Goal: Communication & Community: Answer question/provide support

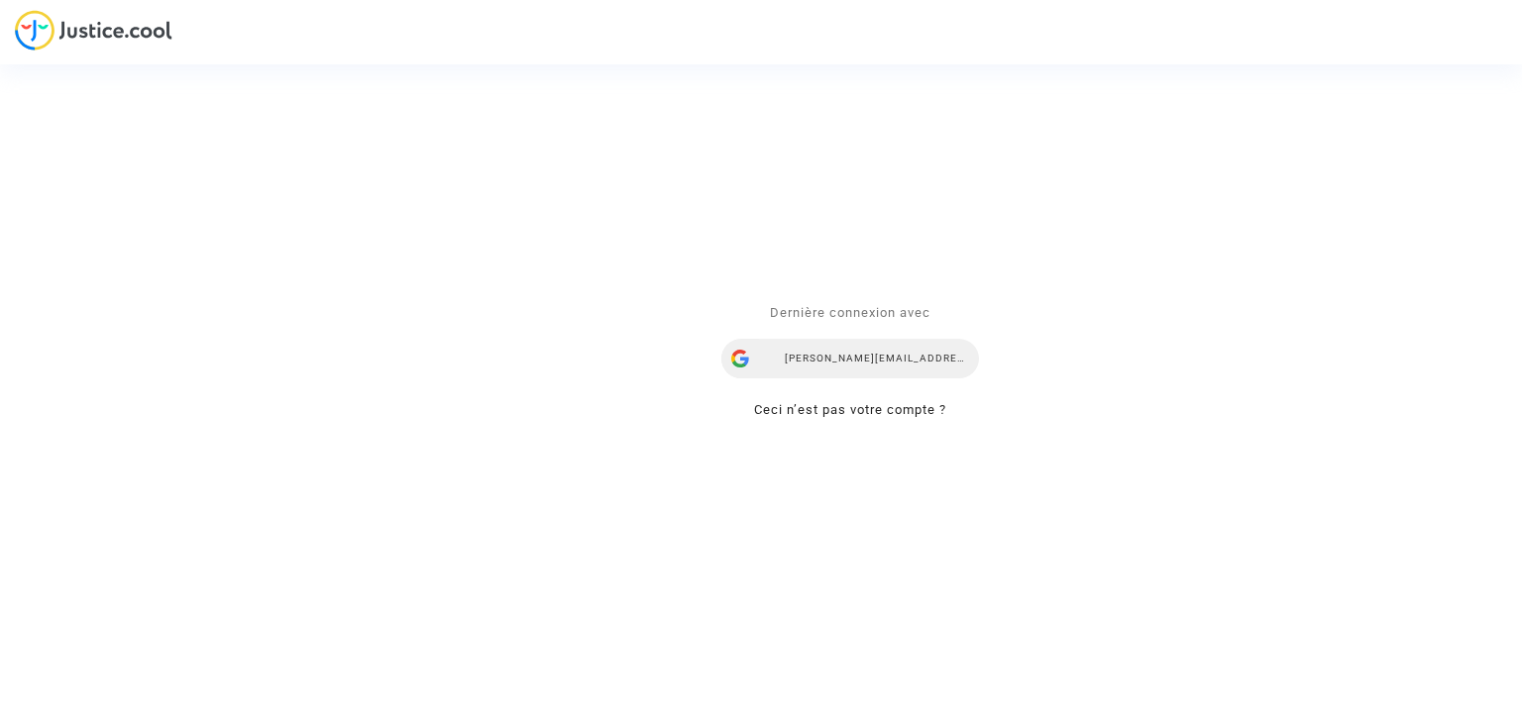
click at [894, 366] on div "alisa.vasylieva@skycop.com" at bounding box center [850, 360] width 258 height 40
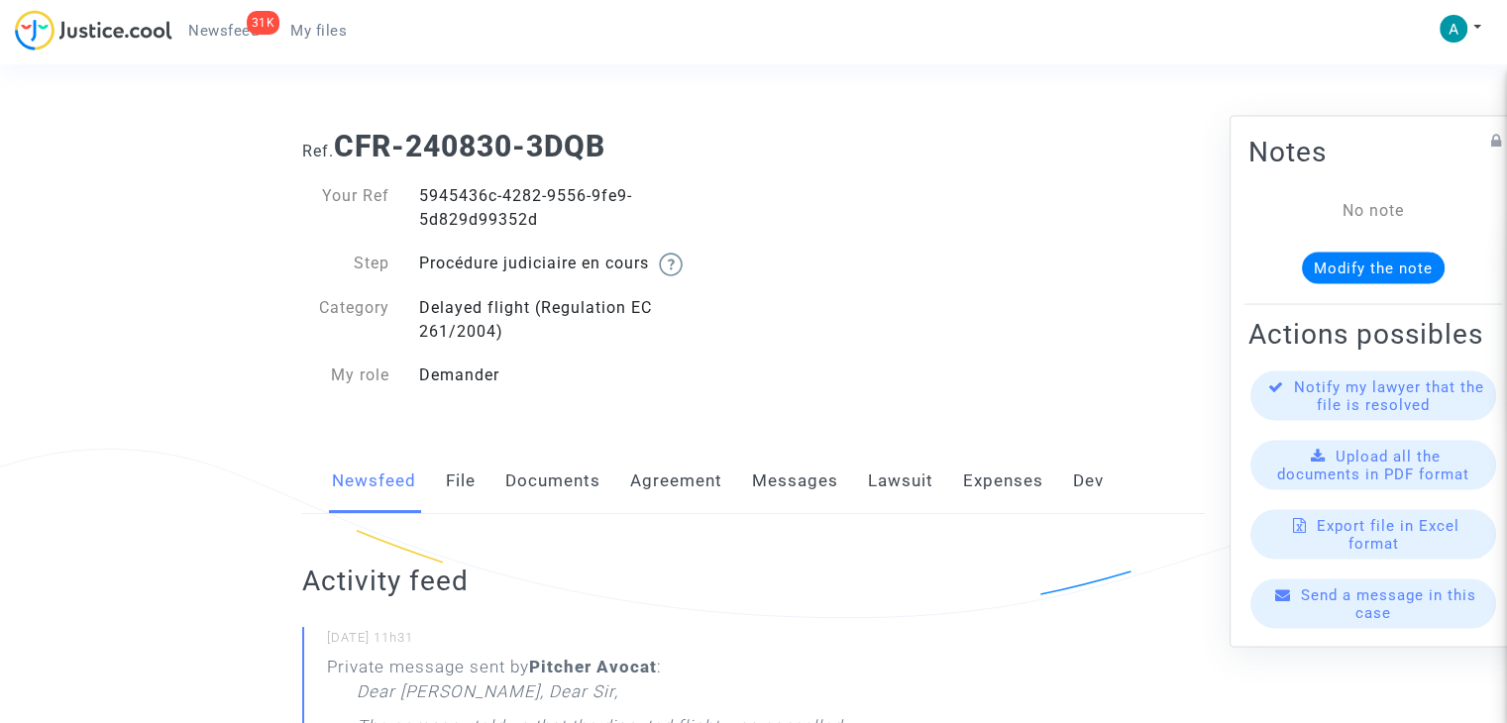
click at [1389, 626] on div "Send a message in this case" at bounding box center [1373, 605] width 246 height 50
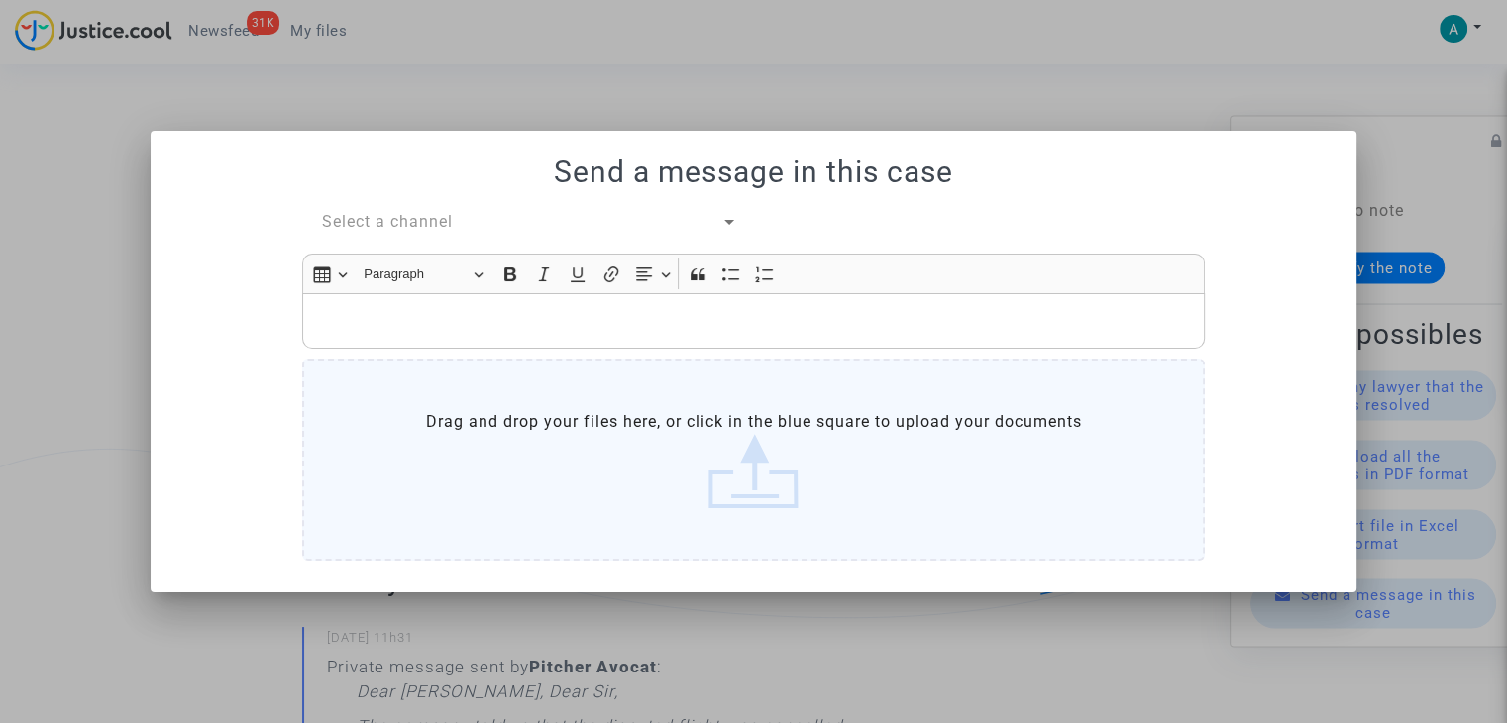
click at [420, 235] on div "Select a channel Rich Text Editor Insert table Insert table Heading Paragraph P…" at bounding box center [753, 389] width 932 height 358
click at [428, 216] on span "Select a channel" at bounding box center [387, 221] width 131 height 19
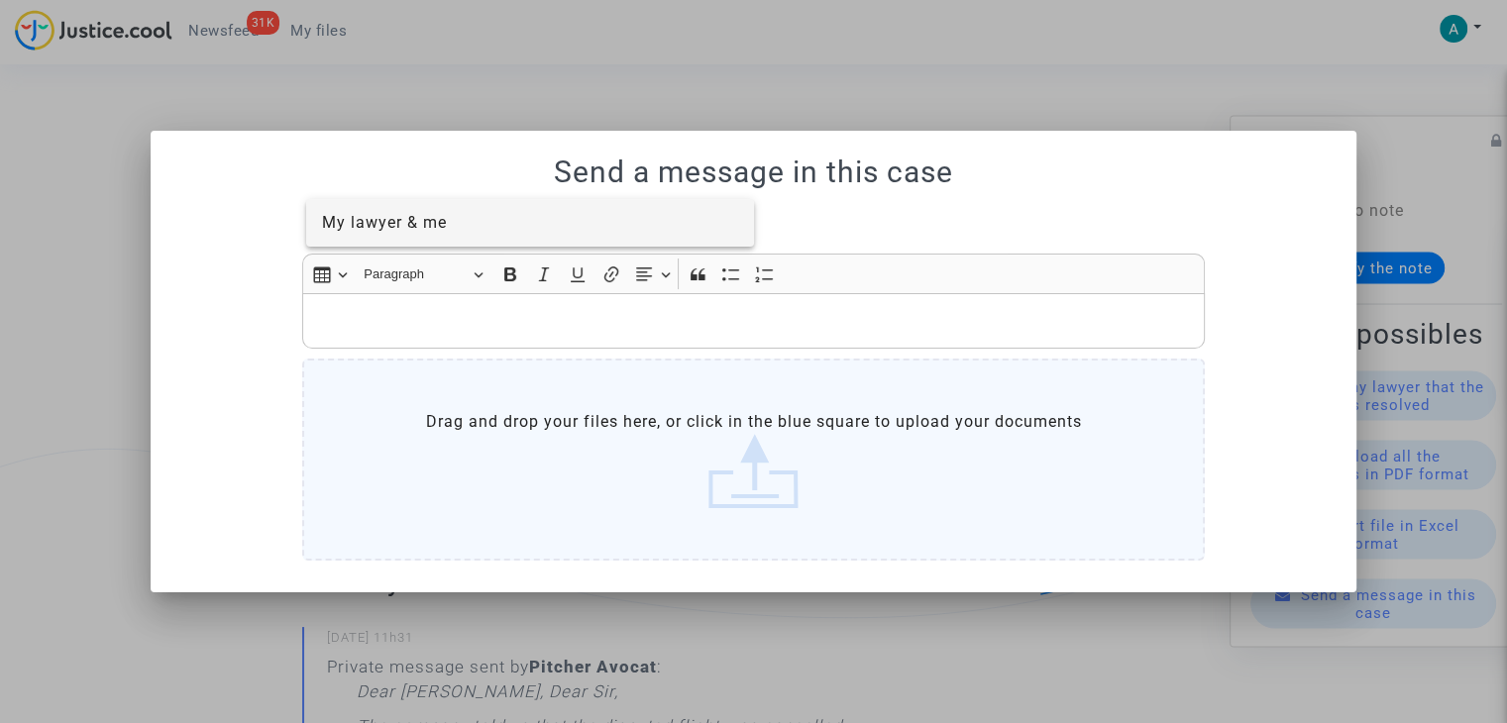
click at [423, 227] on span "My lawyer & me" at bounding box center [384, 222] width 125 height 19
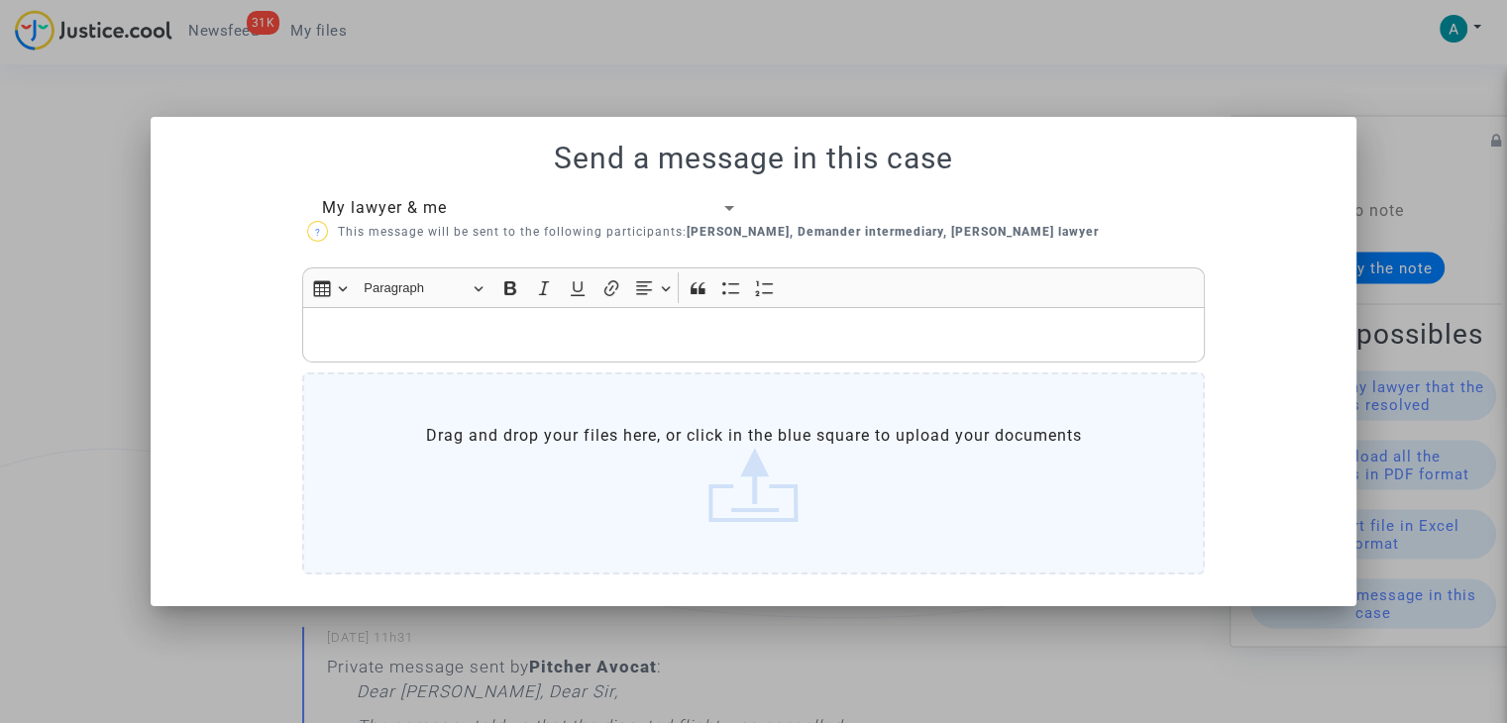
click at [382, 334] on p "Rich Text Editor, main" at bounding box center [754, 334] width 882 height 25
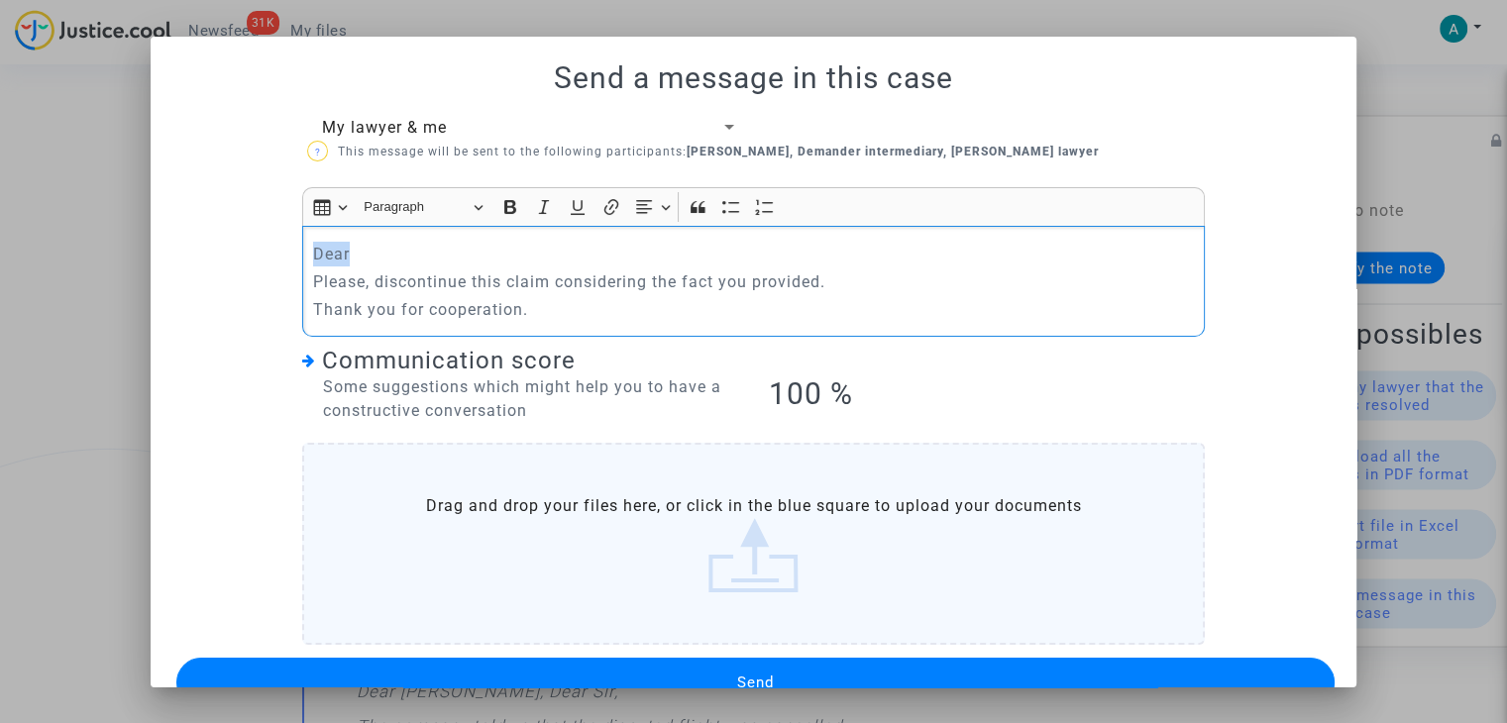
drag, startPoint x: 348, startPoint y: 248, endPoint x: 245, endPoint y: 245, distance: 103.1
click at [245, 245] on div "My lawyer & me ? This message will be sent to the following participants: Deman…" at bounding box center [753, 414] width 1158 height 597
click at [313, 274] on p "Please, discontinue this claim considering the fact you provided." at bounding box center [754, 281] width 882 height 25
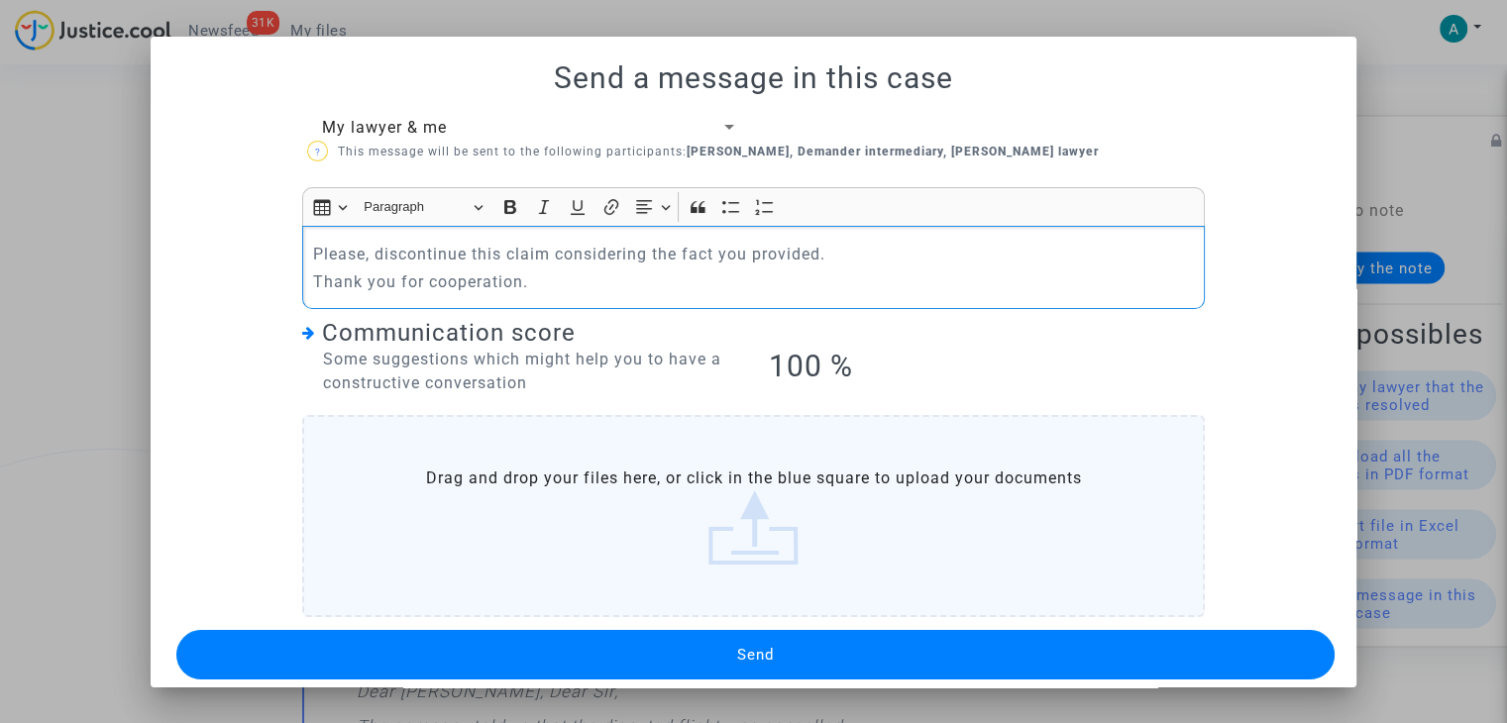
click at [744, 647] on span "Send" at bounding box center [755, 655] width 37 height 18
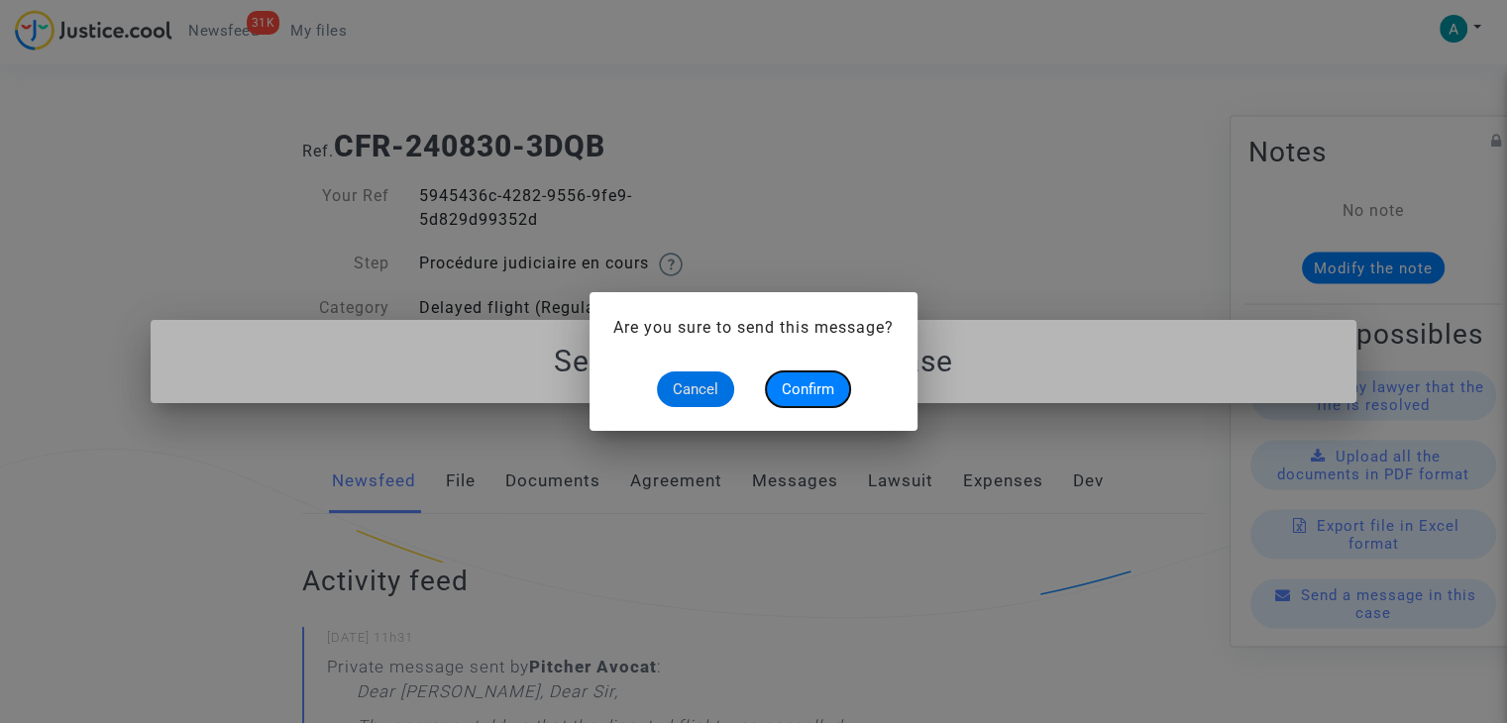
click at [806, 404] on button "Confirm" at bounding box center [808, 390] width 84 height 36
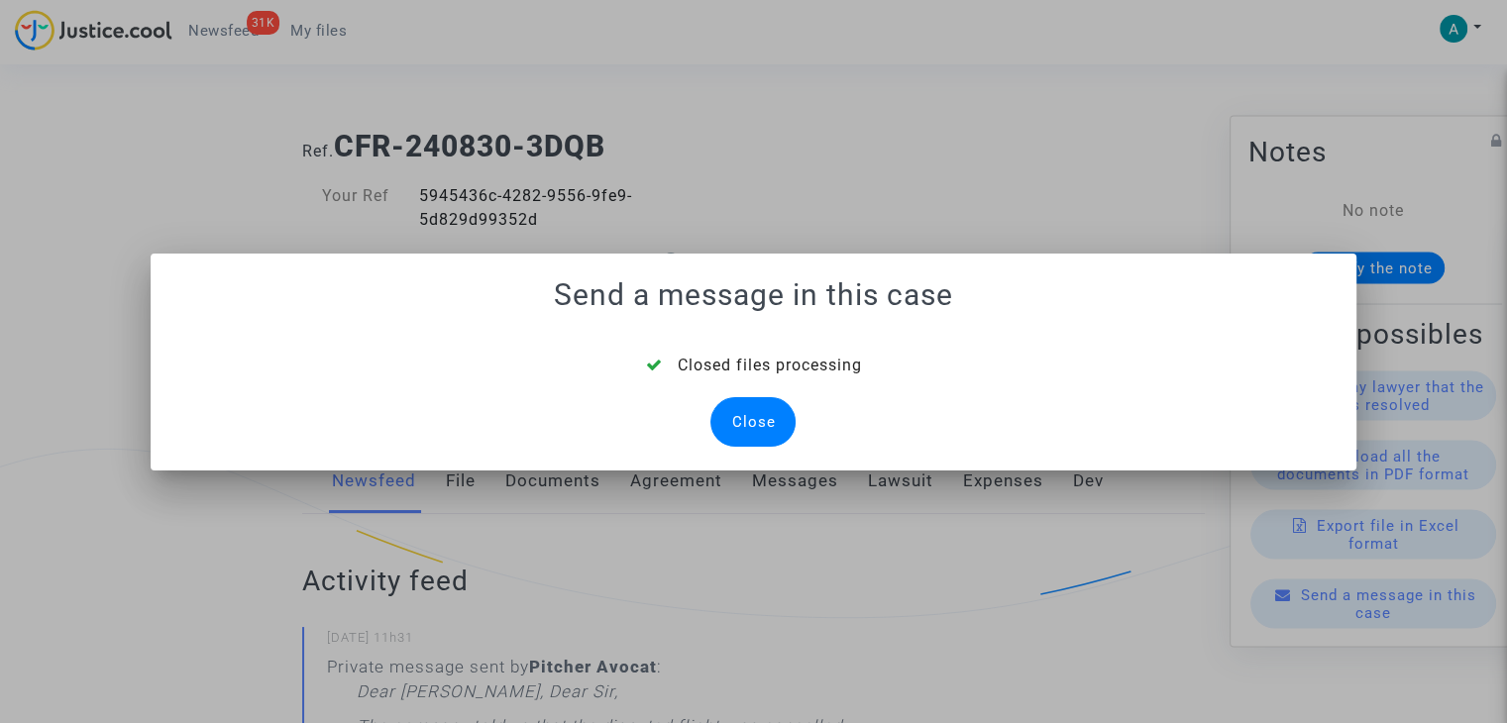
click at [747, 414] on div "Close" at bounding box center [752, 422] width 85 height 50
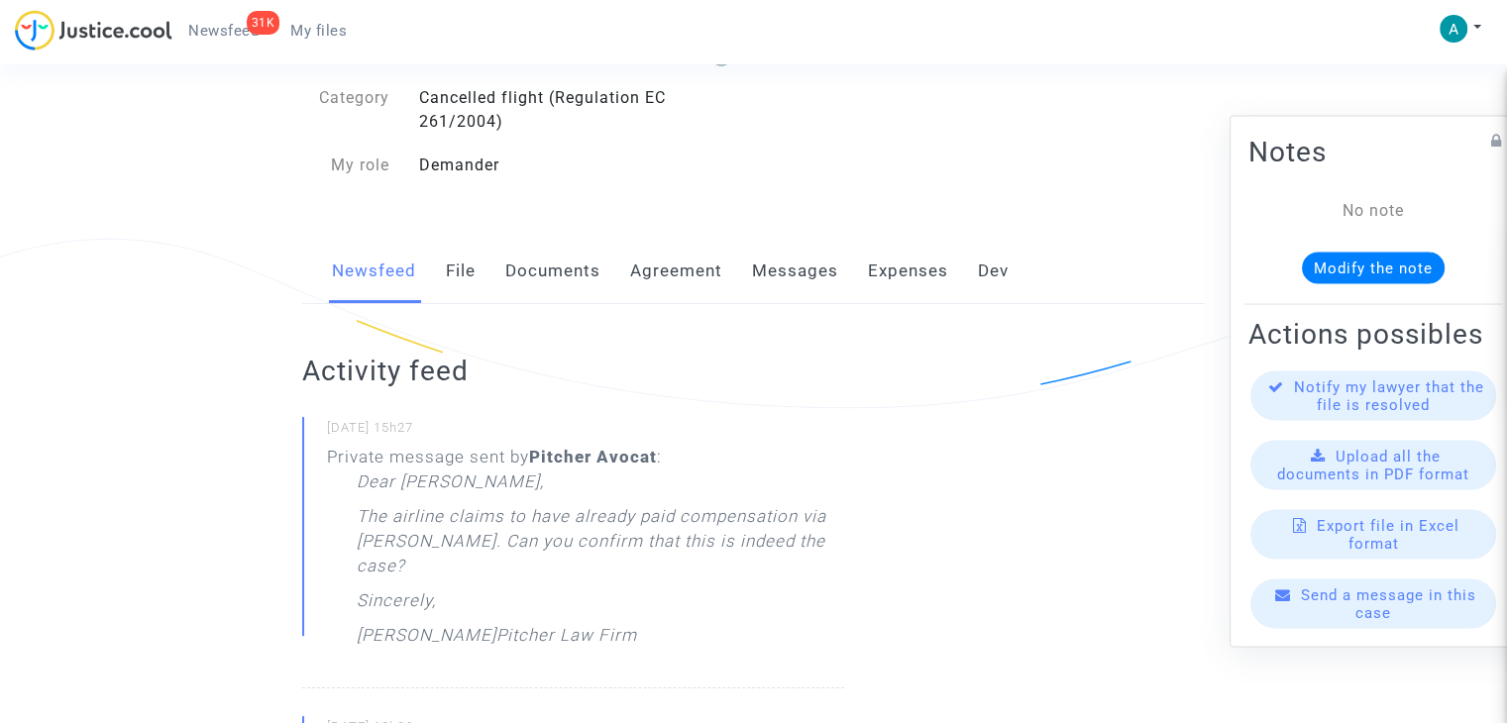
scroll to position [297, 0]
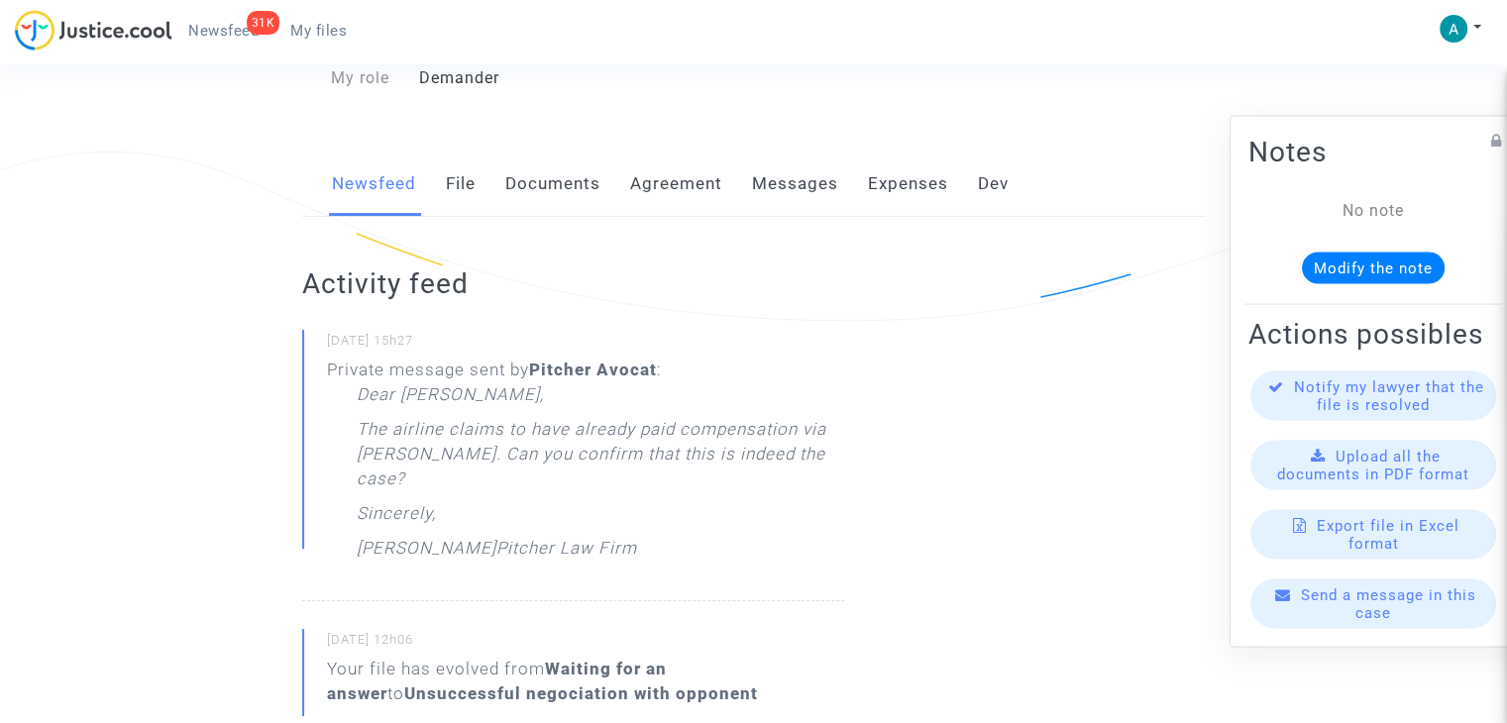
click at [1358, 622] on span "Send a message in this case" at bounding box center [1388, 604] width 175 height 36
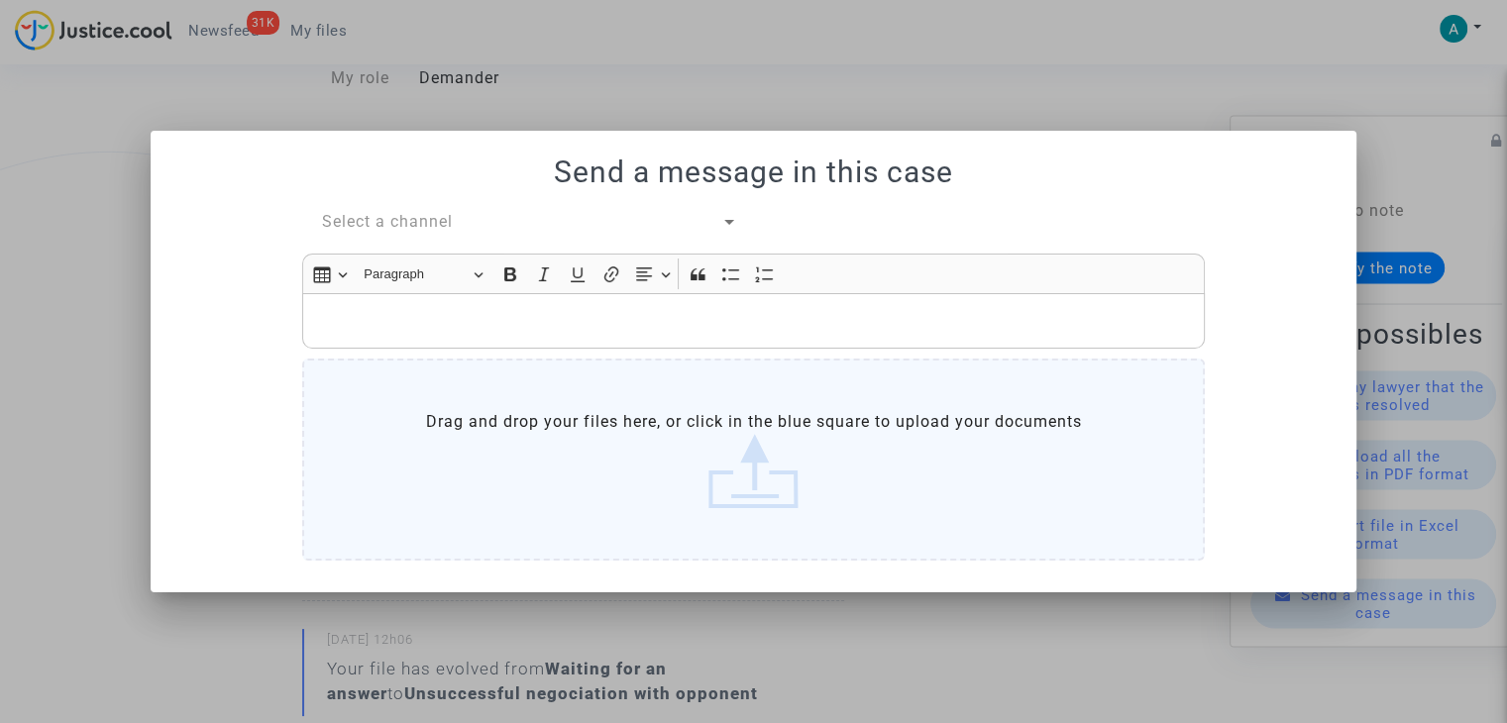
click at [409, 322] on p "Rich Text Editor, main" at bounding box center [754, 320] width 882 height 25
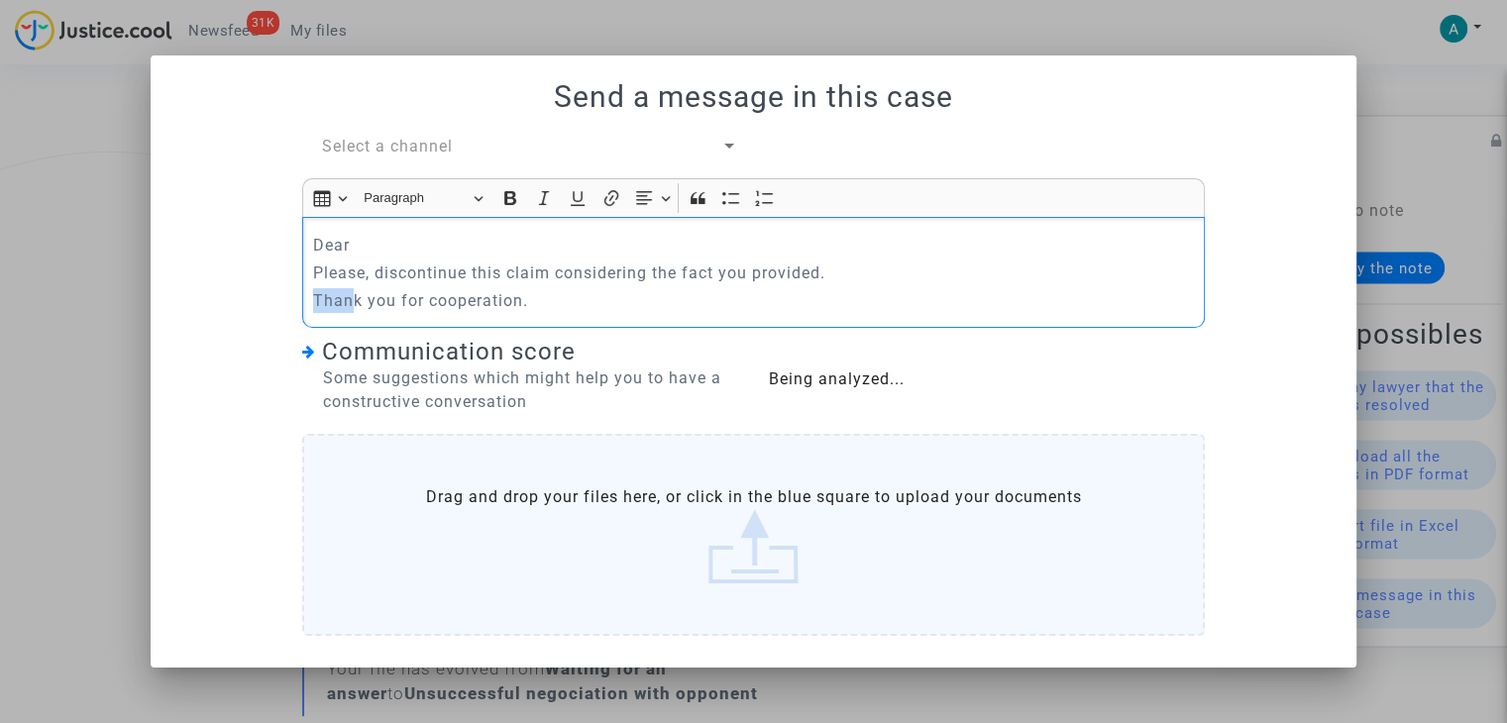
drag, startPoint x: 355, startPoint y: 300, endPoint x: 295, endPoint y: 294, distance: 59.7
click at [295, 294] on div "Select a channel Rich Text Editor Insert table Insert table Heading Paragraph P…" at bounding box center [753, 389] width 932 height 509
click at [338, 223] on div "Dear Please, discontinue this claim considering the fact you provided. Thank yo…" at bounding box center [753, 272] width 903 height 111
drag, startPoint x: 297, startPoint y: 234, endPoint x: 287, endPoint y: 226, distance: 12.7
click at [271, 235] on div "Select a channel Rich Text Editor Insert table Insert table Heading Paragraph P…" at bounding box center [753, 389] width 1158 height 509
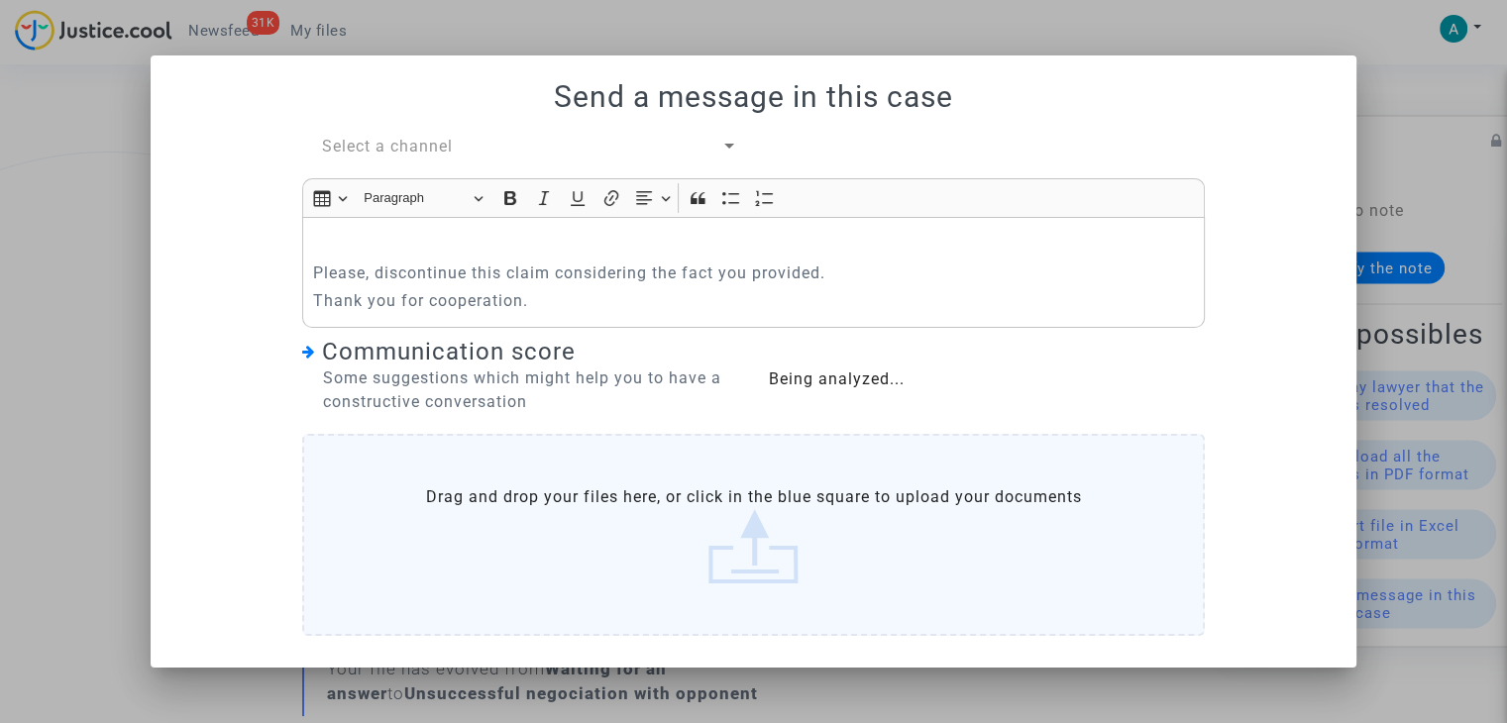
click at [429, 153] on span "Select a channel" at bounding box center [387, 146] width 131 height 19
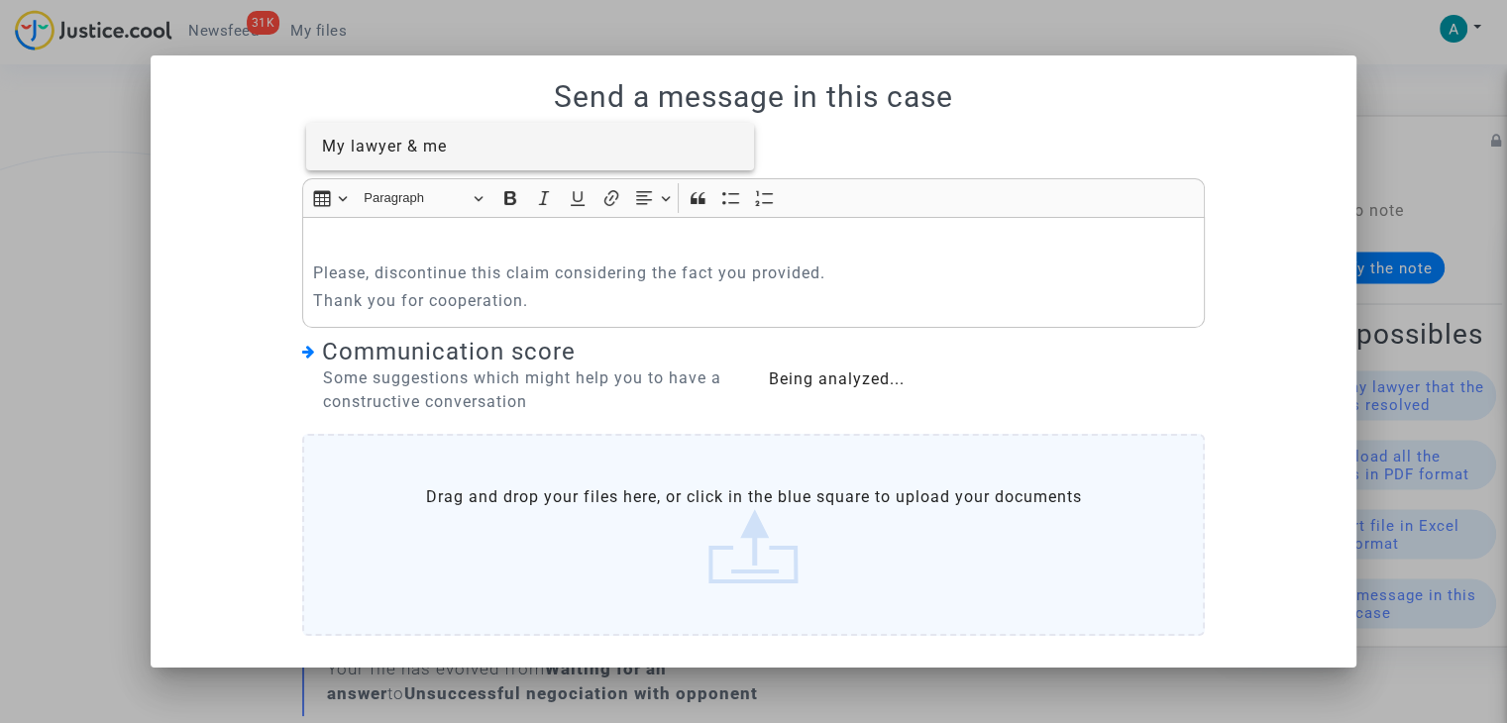
click at [446, 145] on span "My lawyer & me" at bounding box center [384, 146] width 125 height 19
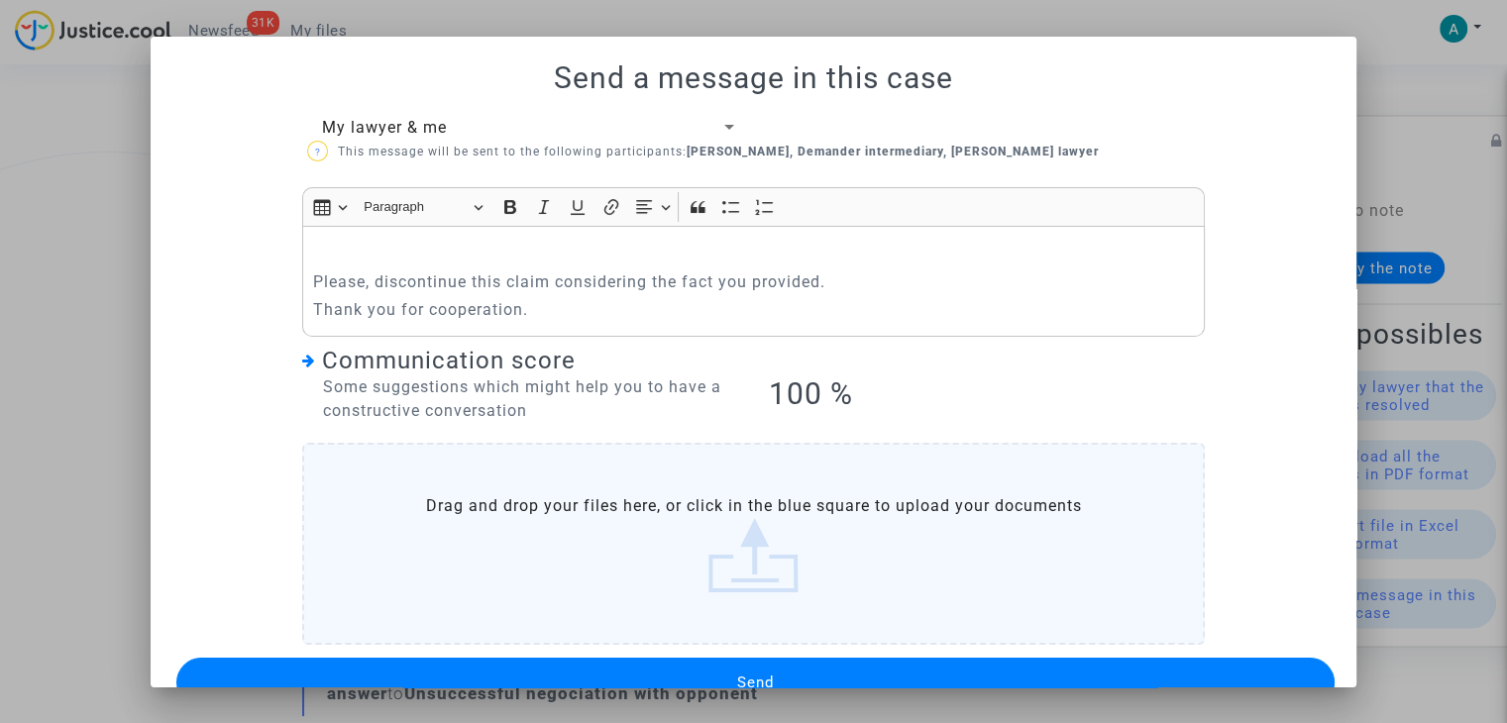
scroll to position [48, 0]
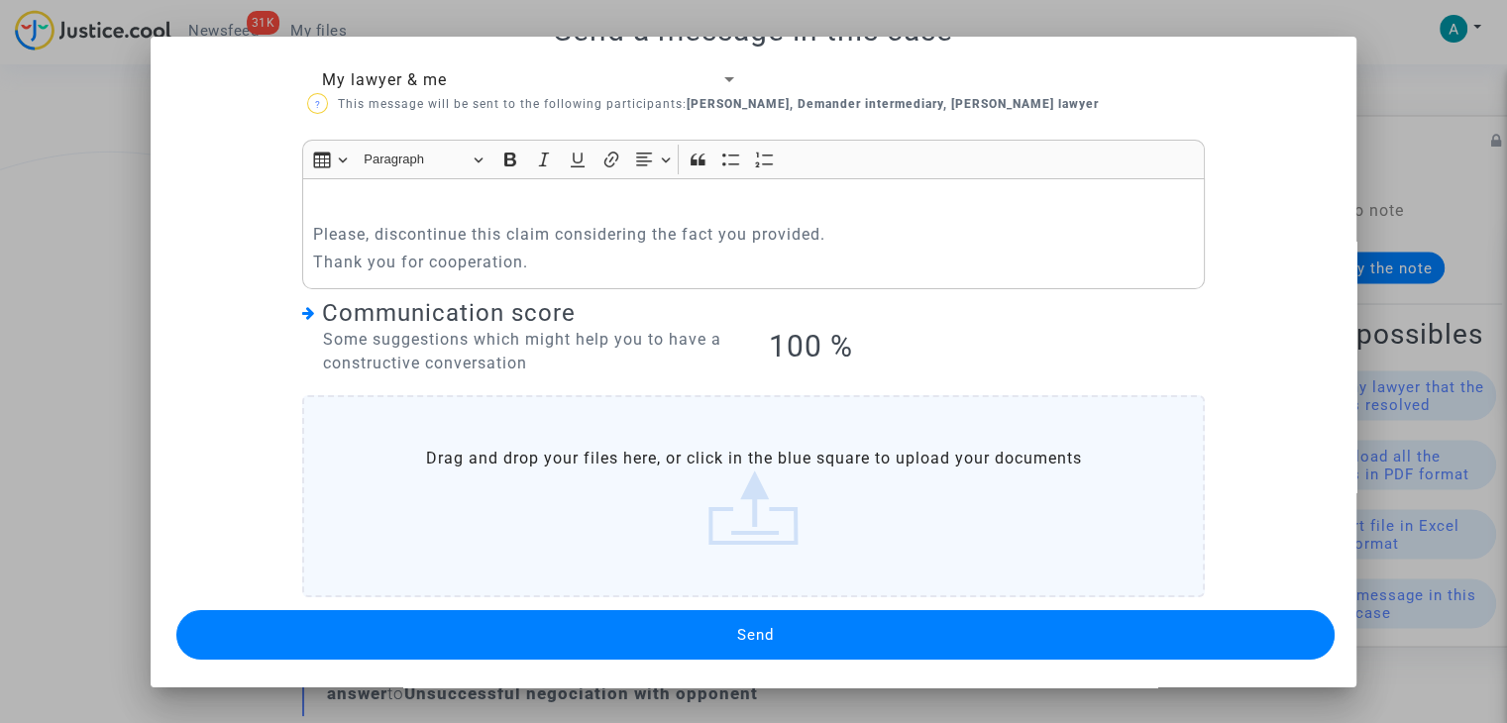
click at [800, 639] on button "Send" at bounding box center [755, 635] width 1158 height 50
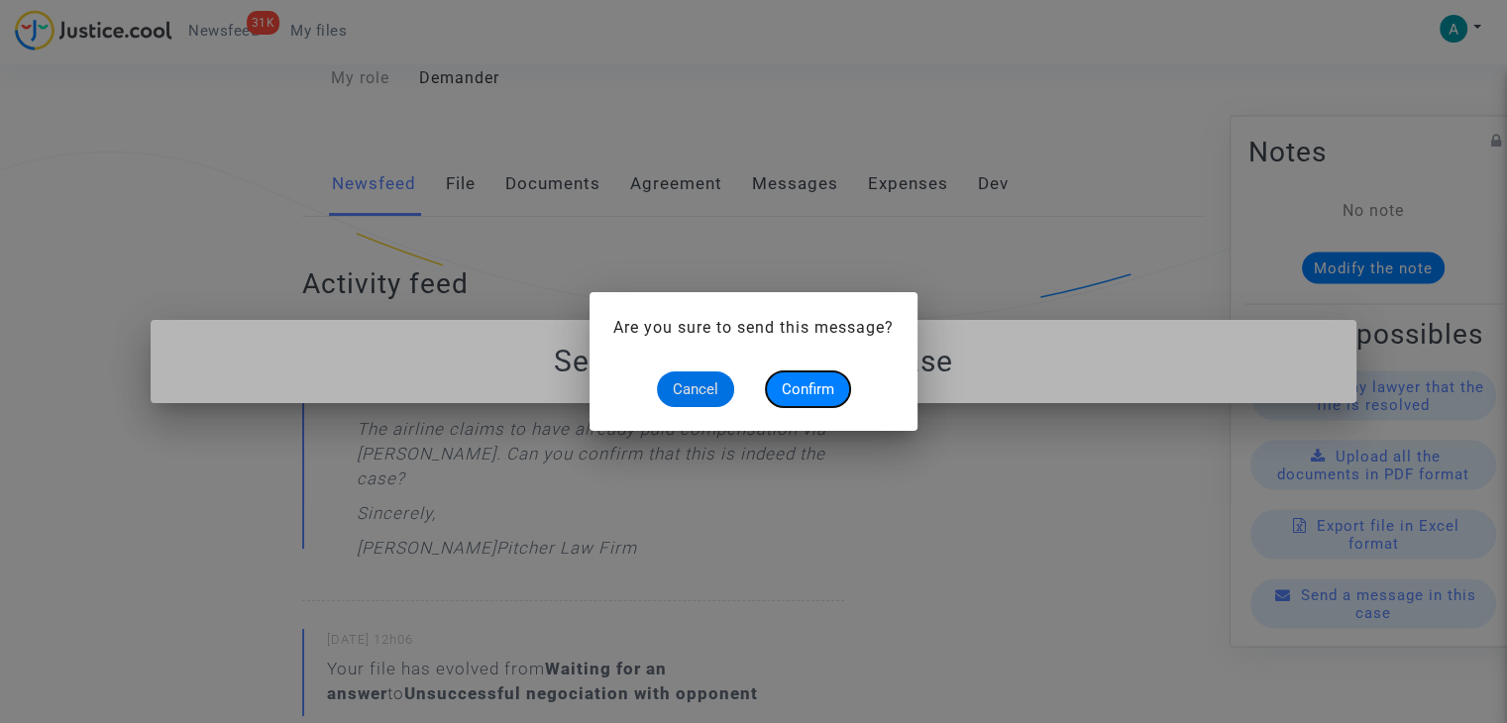
click at [782, 388] on span "Confirm" at bounding box center [808, 389] width 53 height 18
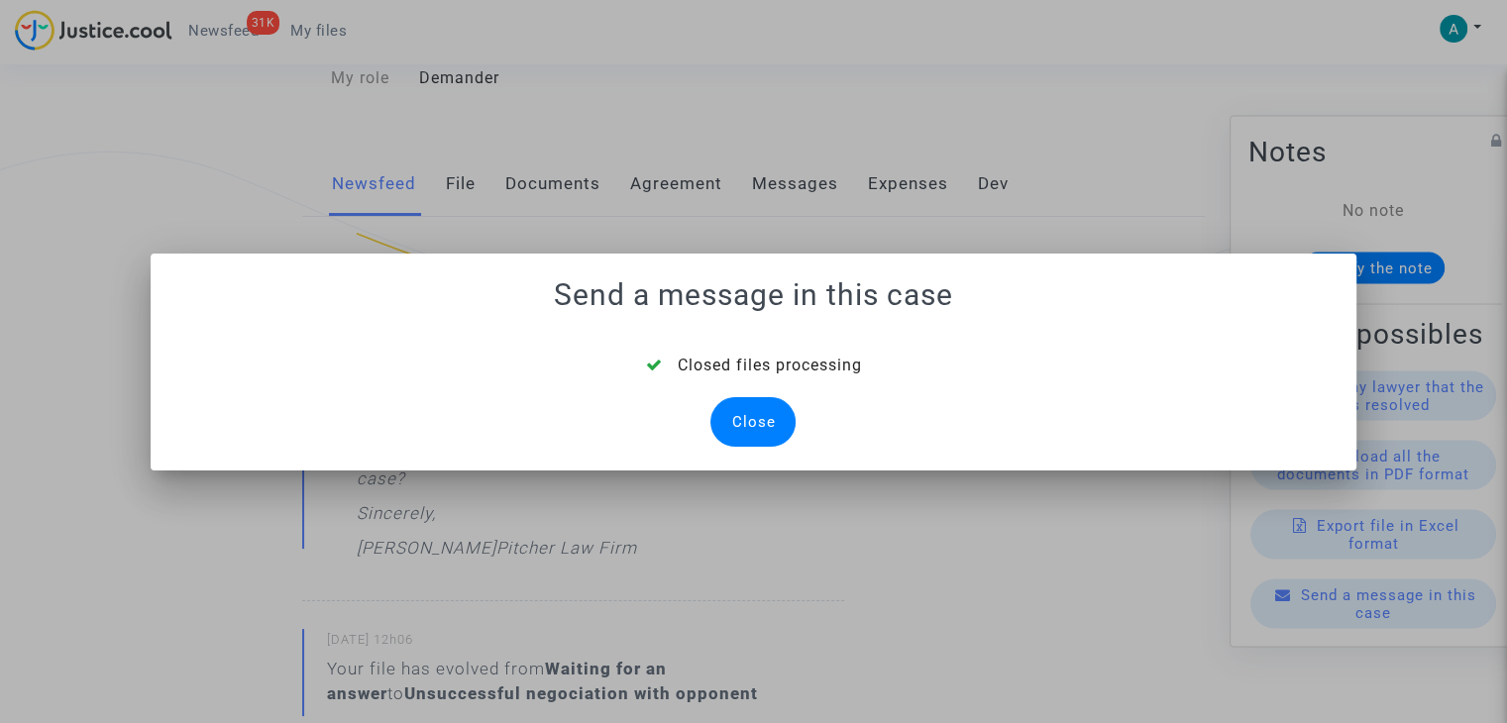
click at [753, 432] on div "Close" at bounding box center [752, 422] width 85 height 50
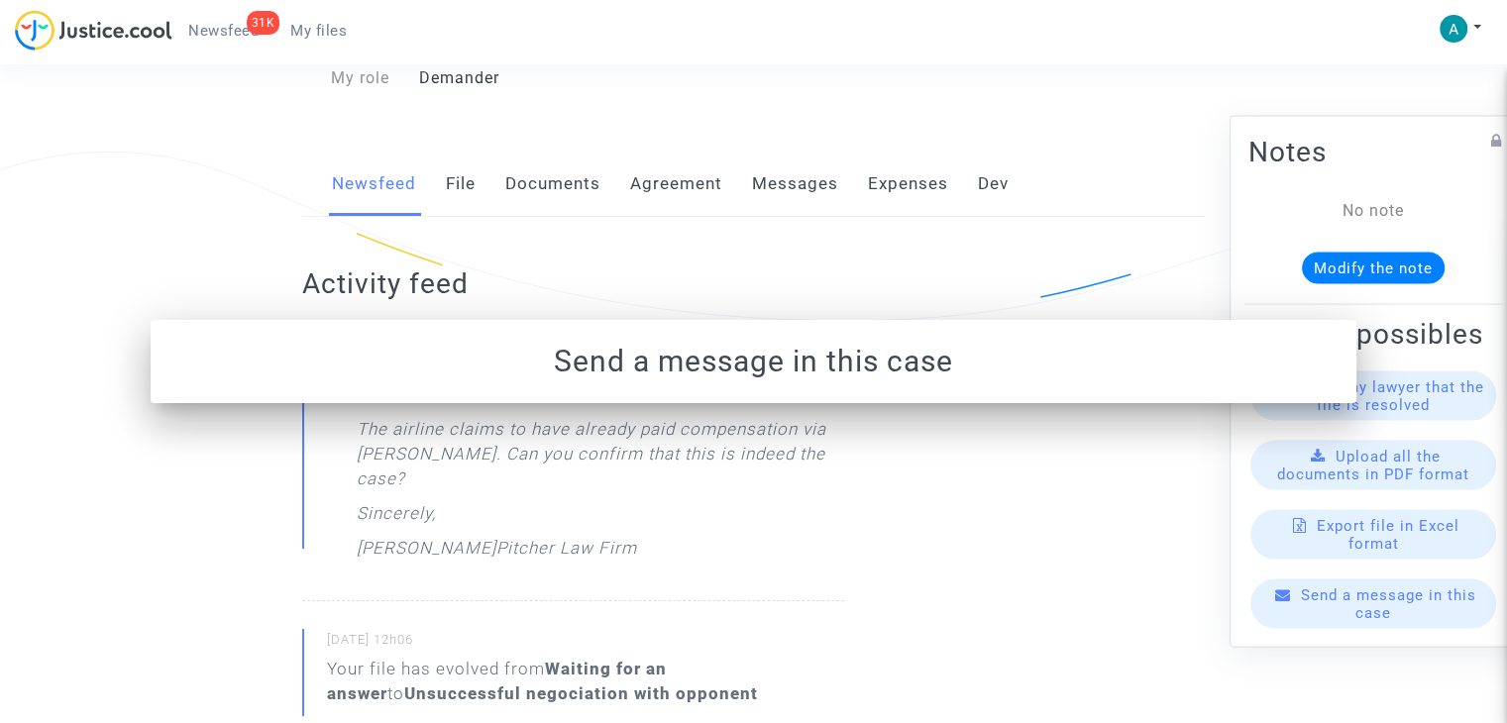
scroll to position [297, 0]
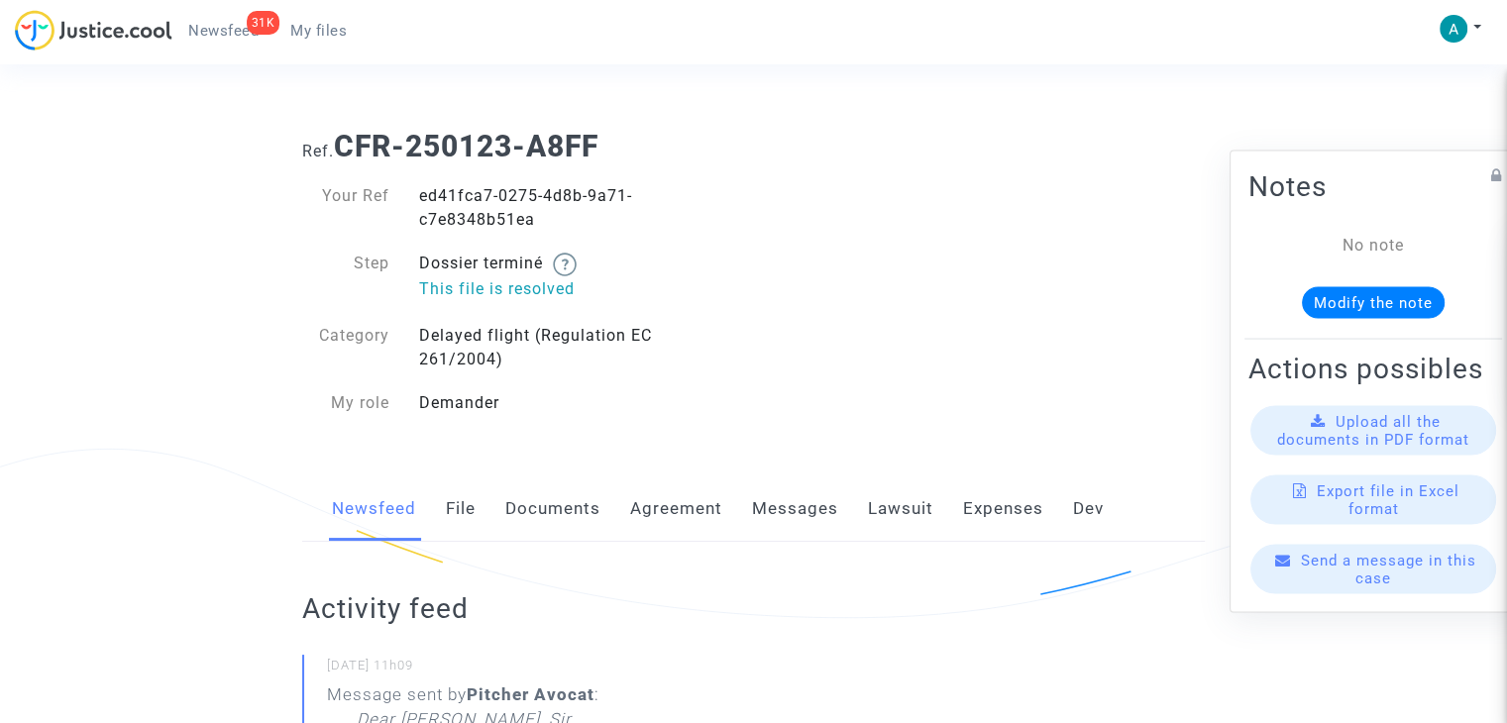
scroll to position [594, 0]
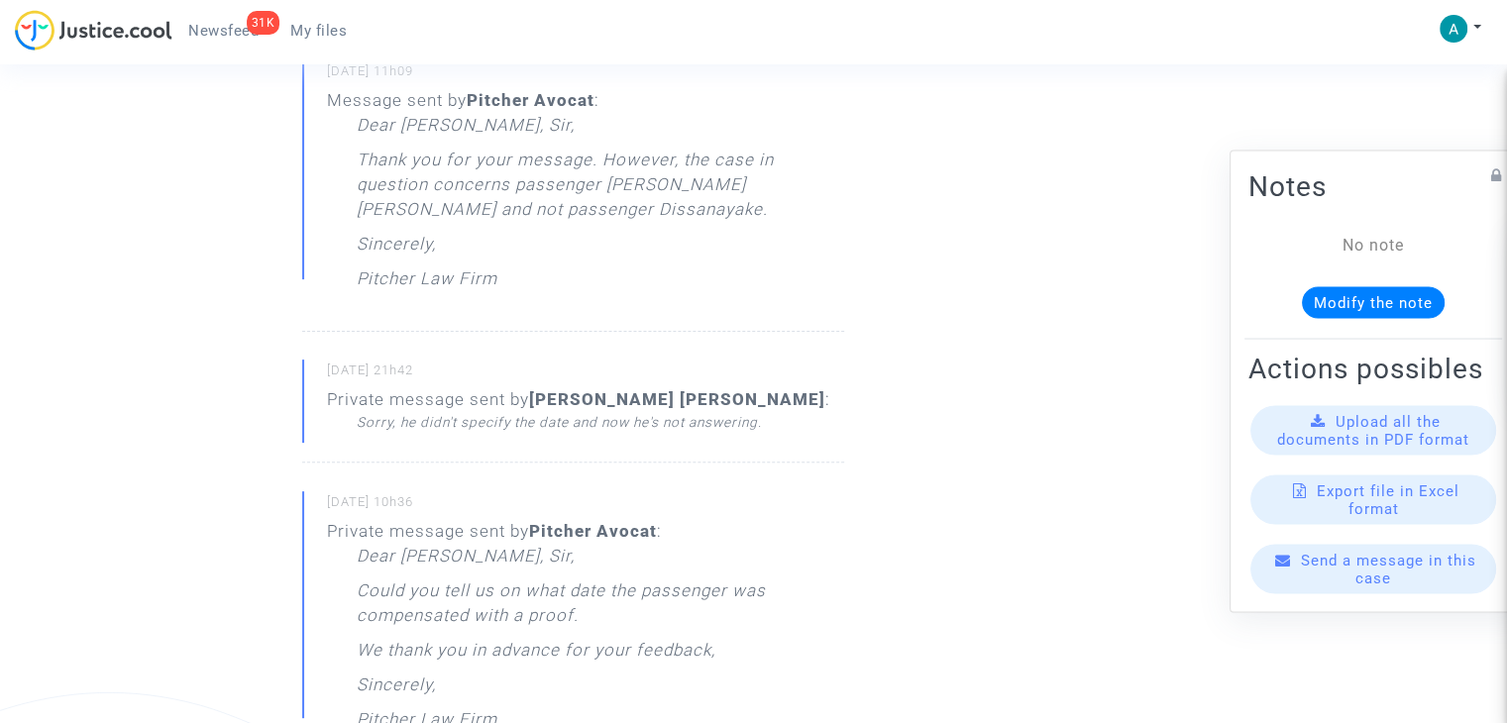
click at [1373, 587] on span "Send a message in this case" at bounding box center [1388, 570] width 175 height 36
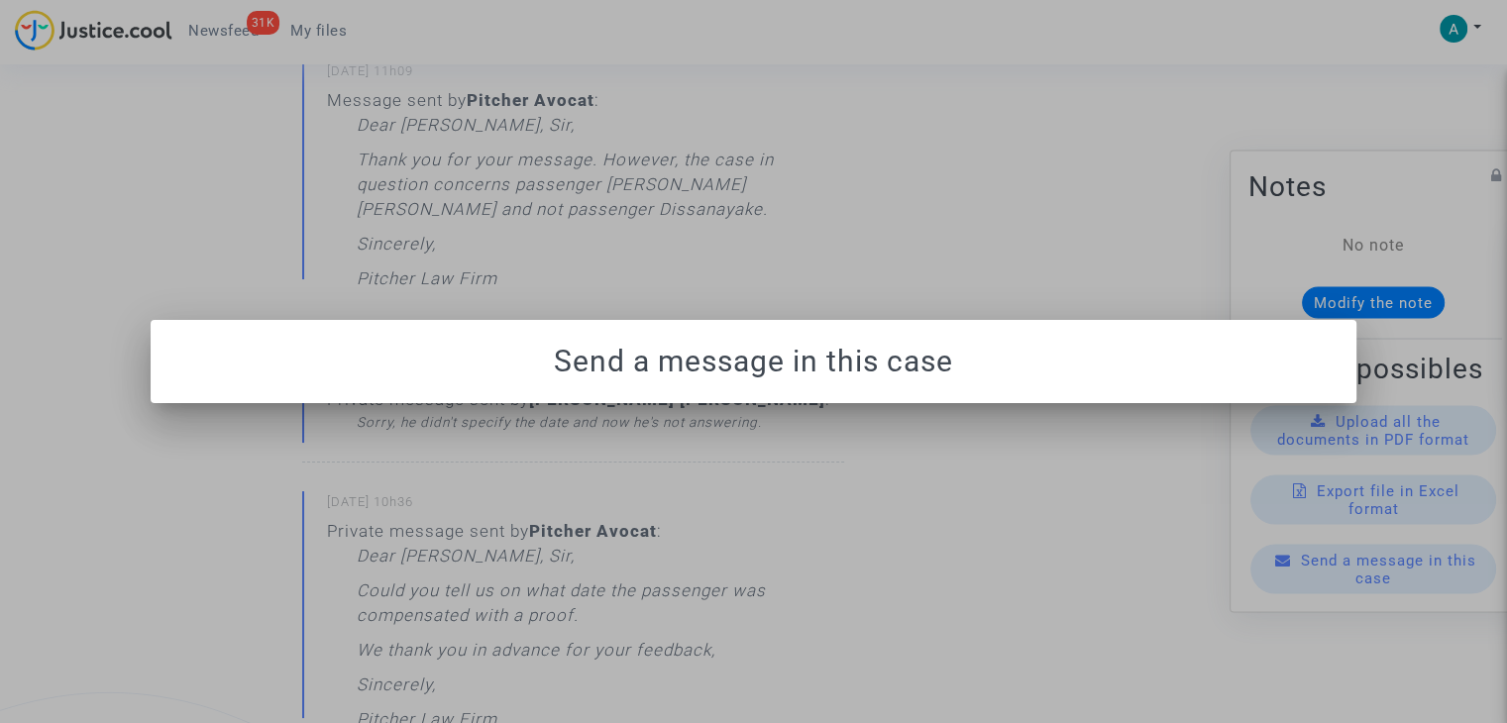
scroll to position [0, 0]
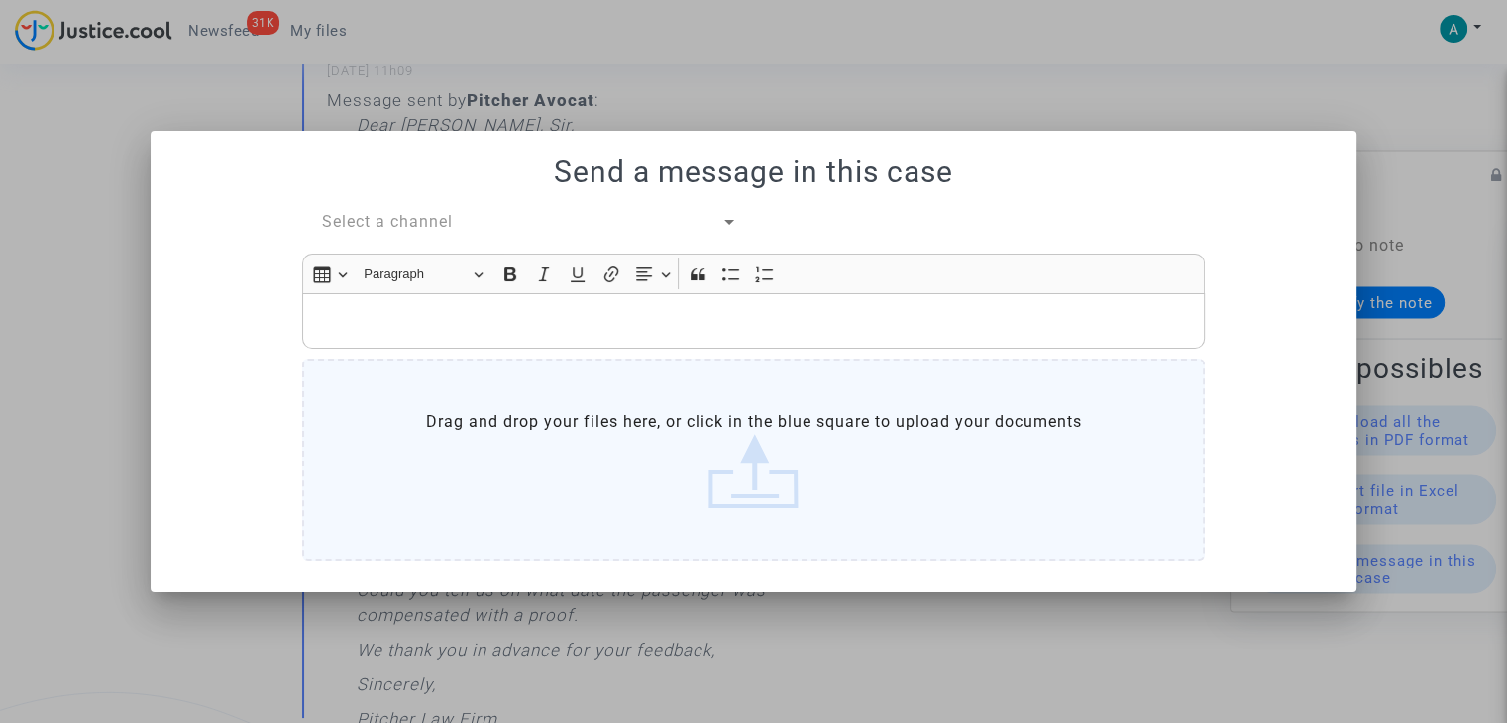
click at [1296, 60] on div at bounding box center [753, 361] width 1507 height 723
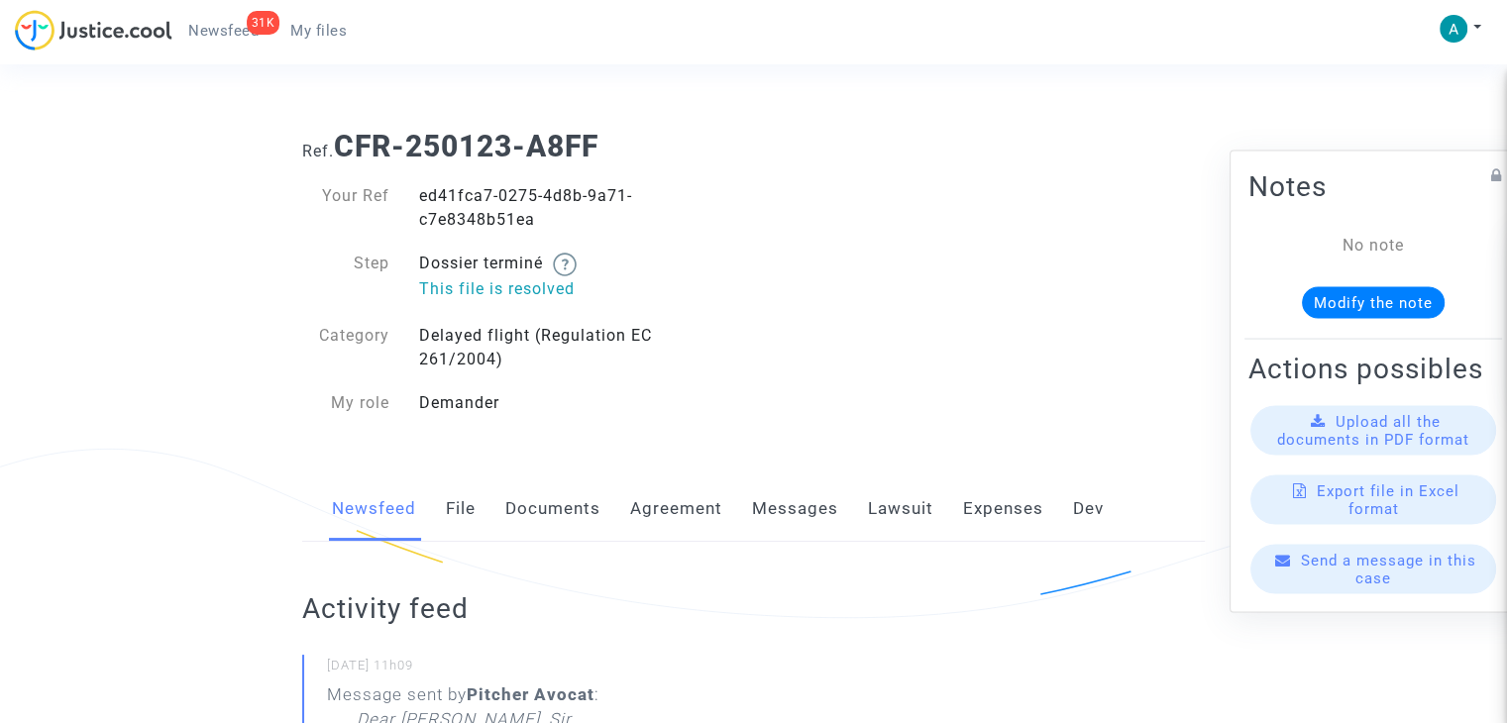
scroll to position [594, 0]
